Goal: Task Accomplishment & Management: Use online tool/utility

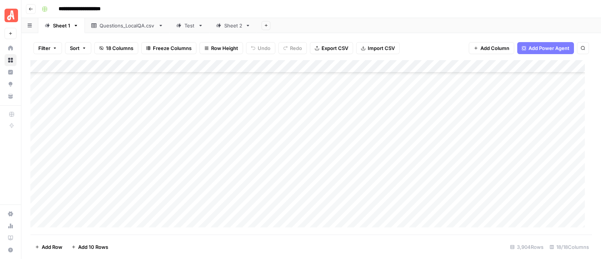
scroll to position [39991, 0]
click at [432, 136] on div "Add Column" at bounding box center [311, 147] width 562 height 174
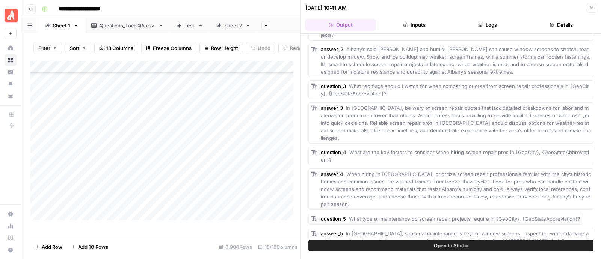
scroll to position [107, 0]
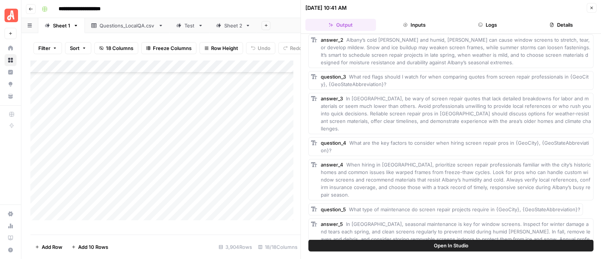
click at [592, 9] on icon "button" at bounding box center [591, 8] width 5 height 5
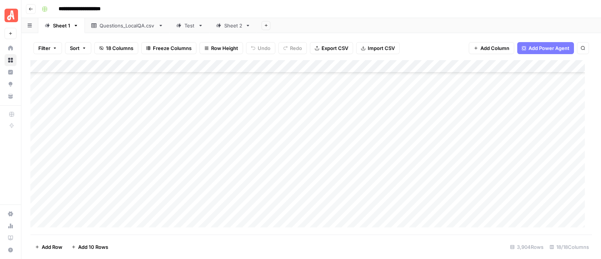
scroll to position [41587, 0]
click at [228, 28] on div "Sheet 2" at bounding box center [233, 26] width 18 height 8
